Goal: Information Seeking & Learning: Learn about a topic

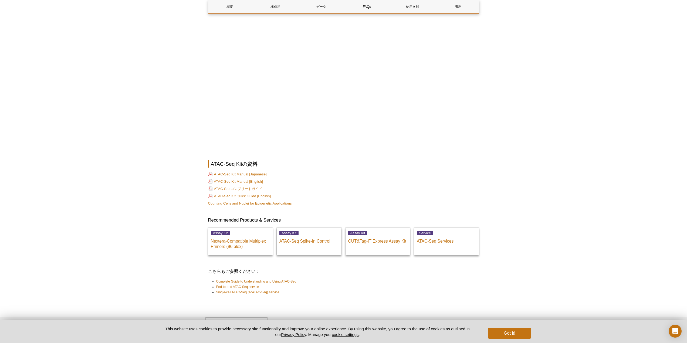
scroll to position [1334, 0]
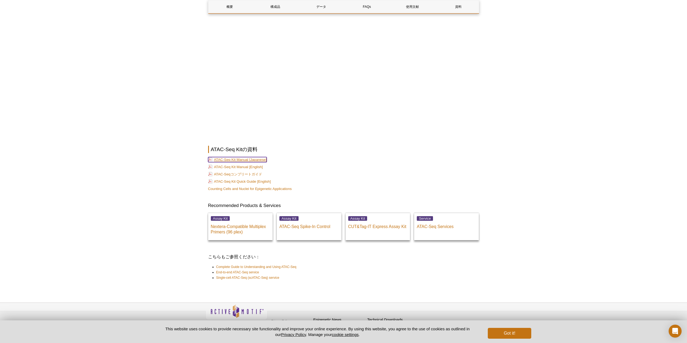
click at [232, 157] on link "ATAC-Seq Kit Manual [Japanese]" at bounding box center [237, 159] width 59 height 5
click at [254, 172] on link "ATAC-Seqコンプリートガイド" at bounding box center [235, 174] width 54 height 5
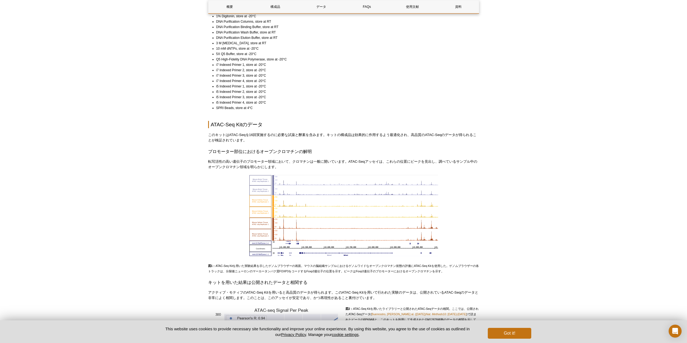
scroll to position [0, 0]
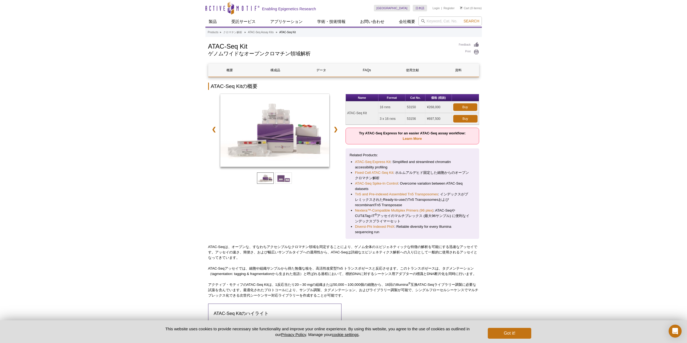
drag, startPoint x: 350, startPoint y: 114, endPoint x: 450, endPoint y: 119, distance: 100.8
click at [450, 119] on tbody "ATAC-Seq Kit 16 rxns 53150 ¥268,000 Buy 3 x 16 rxns 53156 ¥697,500 Buy" at bounding box center [412, 112] width 133 height 23
drag, startPoint x: 441, startPoint y: 107, endPoint x: 346, endPoint y: 114, distance: 95.5
click at [346, 113] on tr "ATAC-Seq Kit 16 rxns 53150 ¥268,000 Buy" at bounding box center [412, 107] width 133 height 12
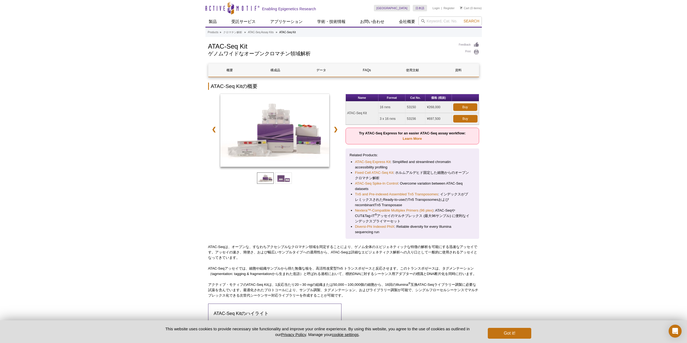
copy tr "ATAC-Seq Kit 16 rxns 53150 ¥268,000"
click at [412, 139] on link "Learn More" at bounding box center [412, 139] width 19 height 4
